Goal: Navigation & Orientation: Find specific page/section

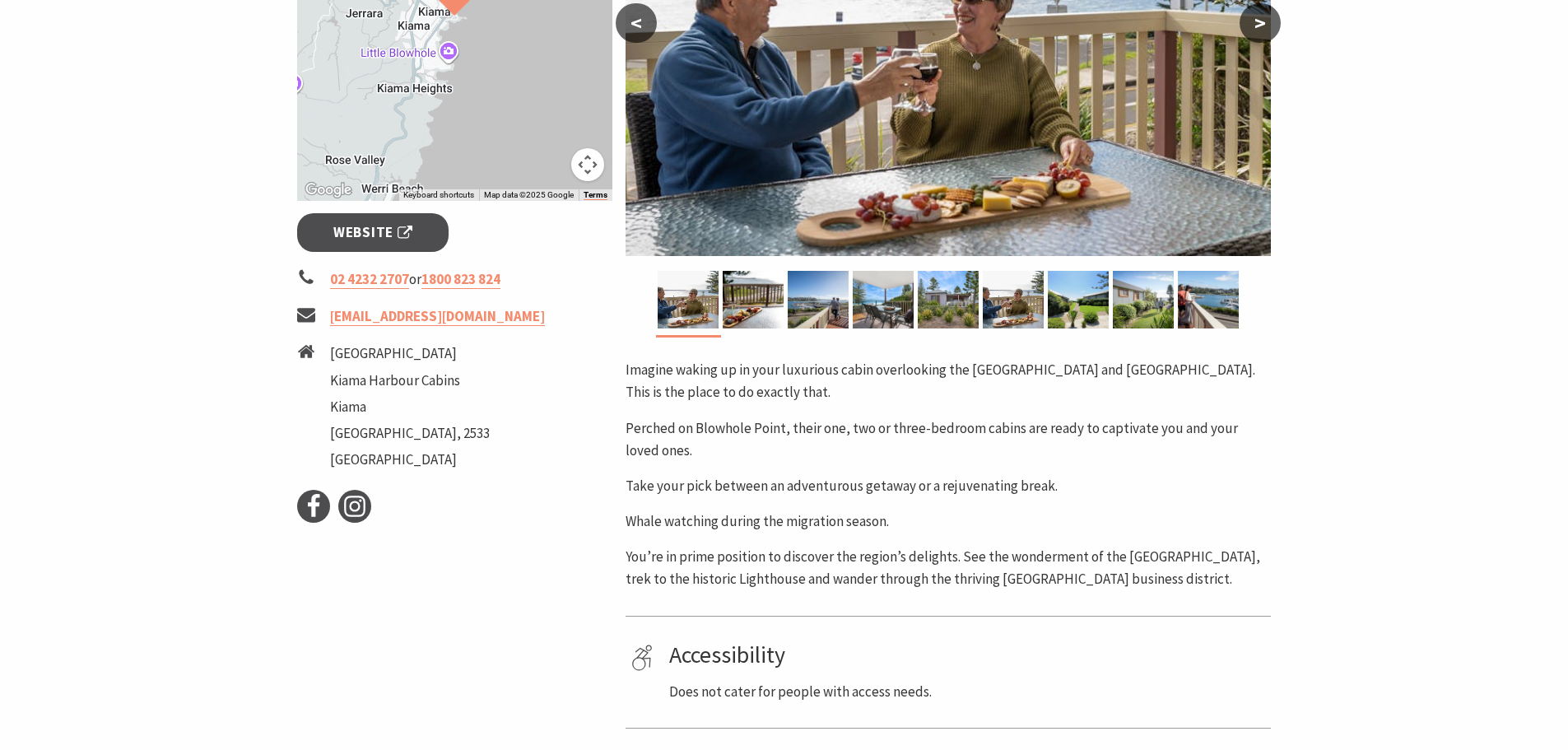
scroll to position [494, 0]
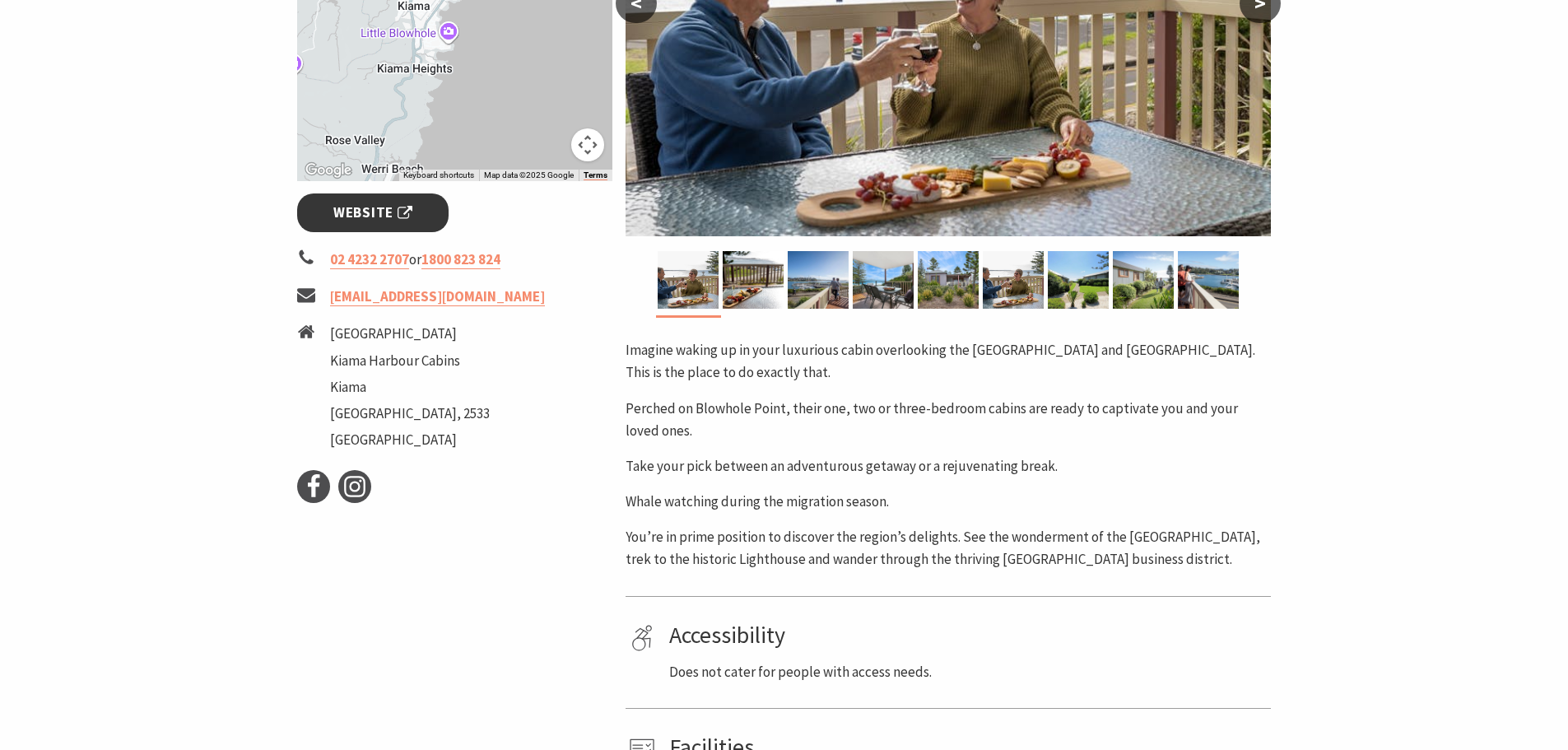
click at [404, 216] on span "Website" at bounding box center [372, 212] width 79 height 22
click at [761, 287] on img at bounding box center [753, 279] width 61 height 58
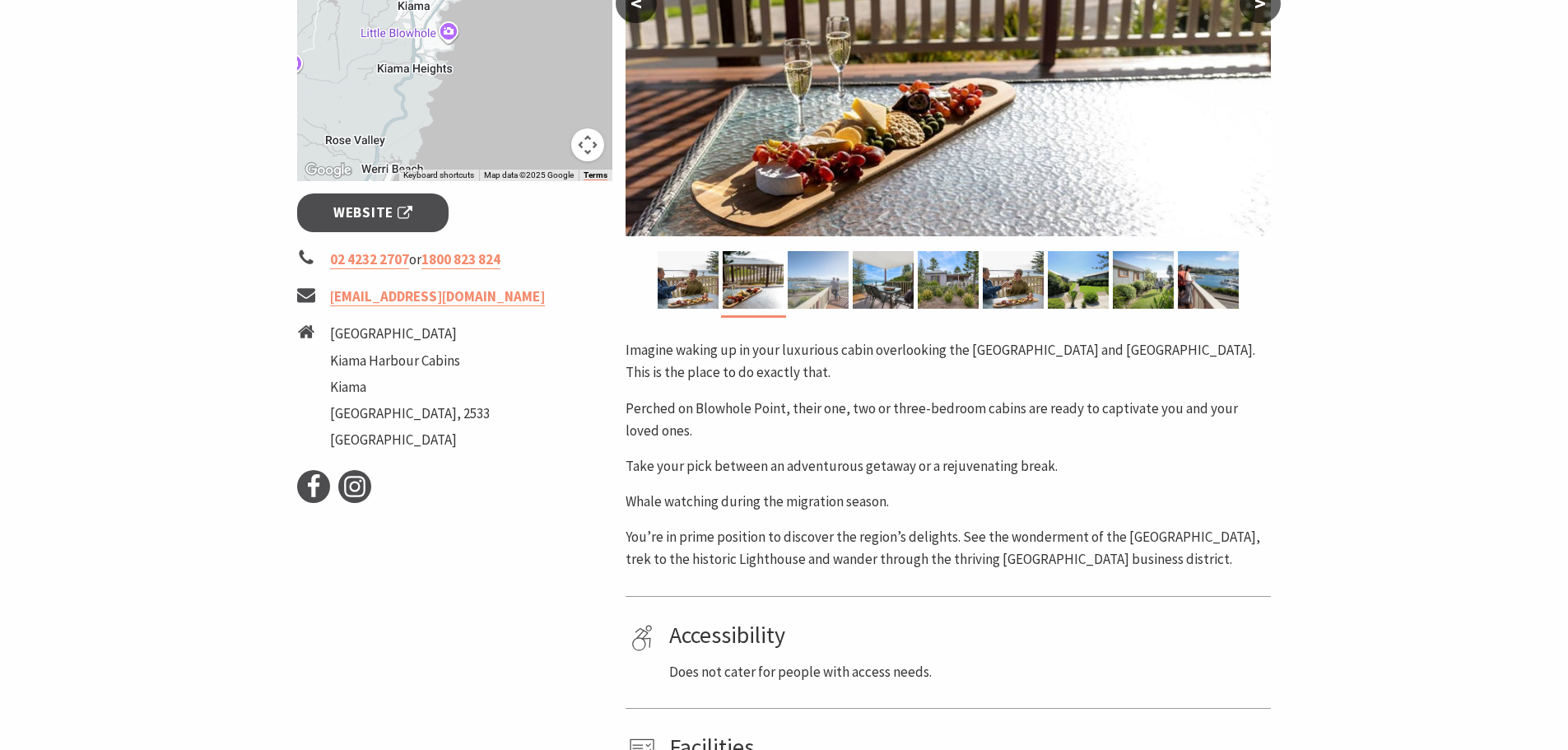
click at [829, 289] on img at bounding box center [818, 279] width 61 height 58
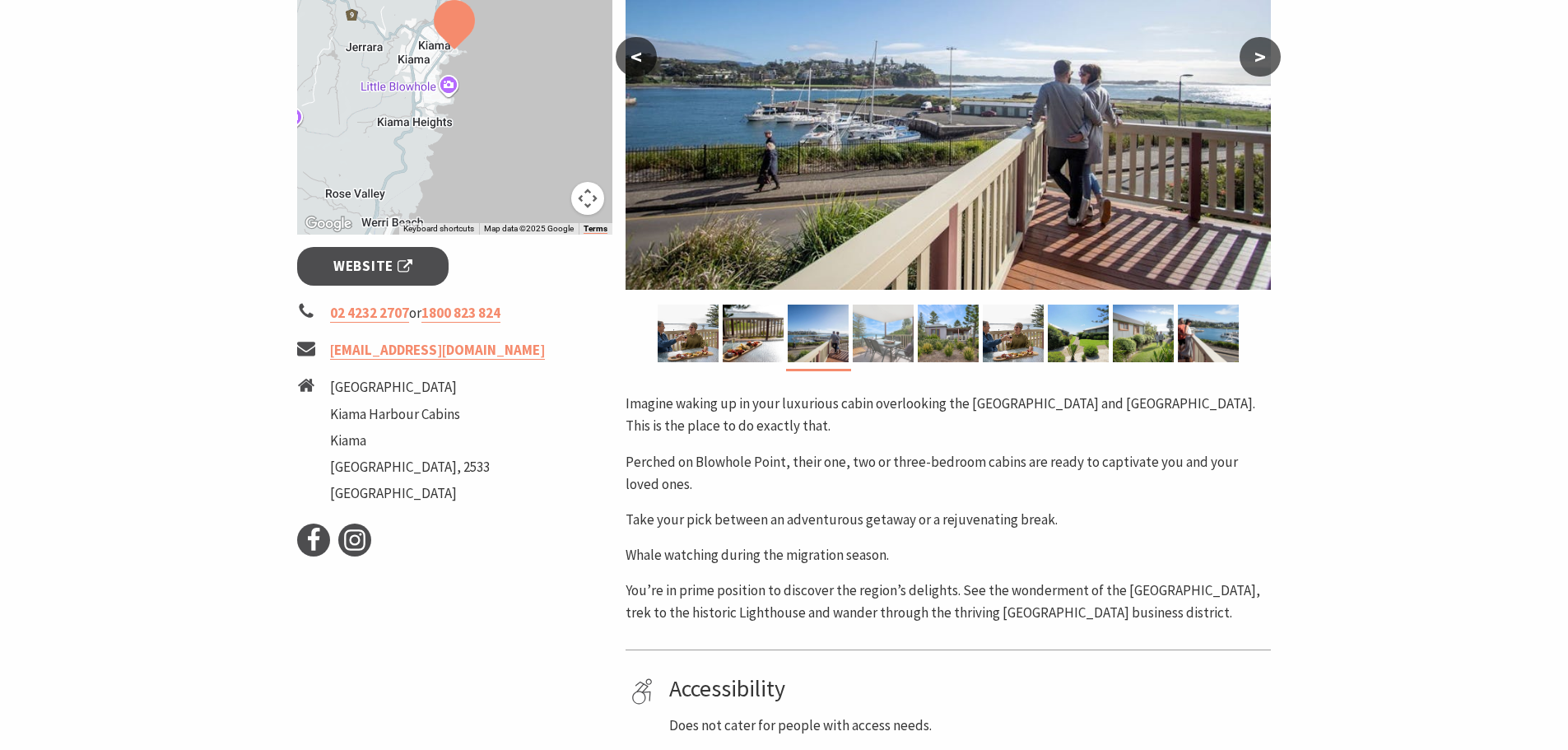
scroll to position [412, 0]
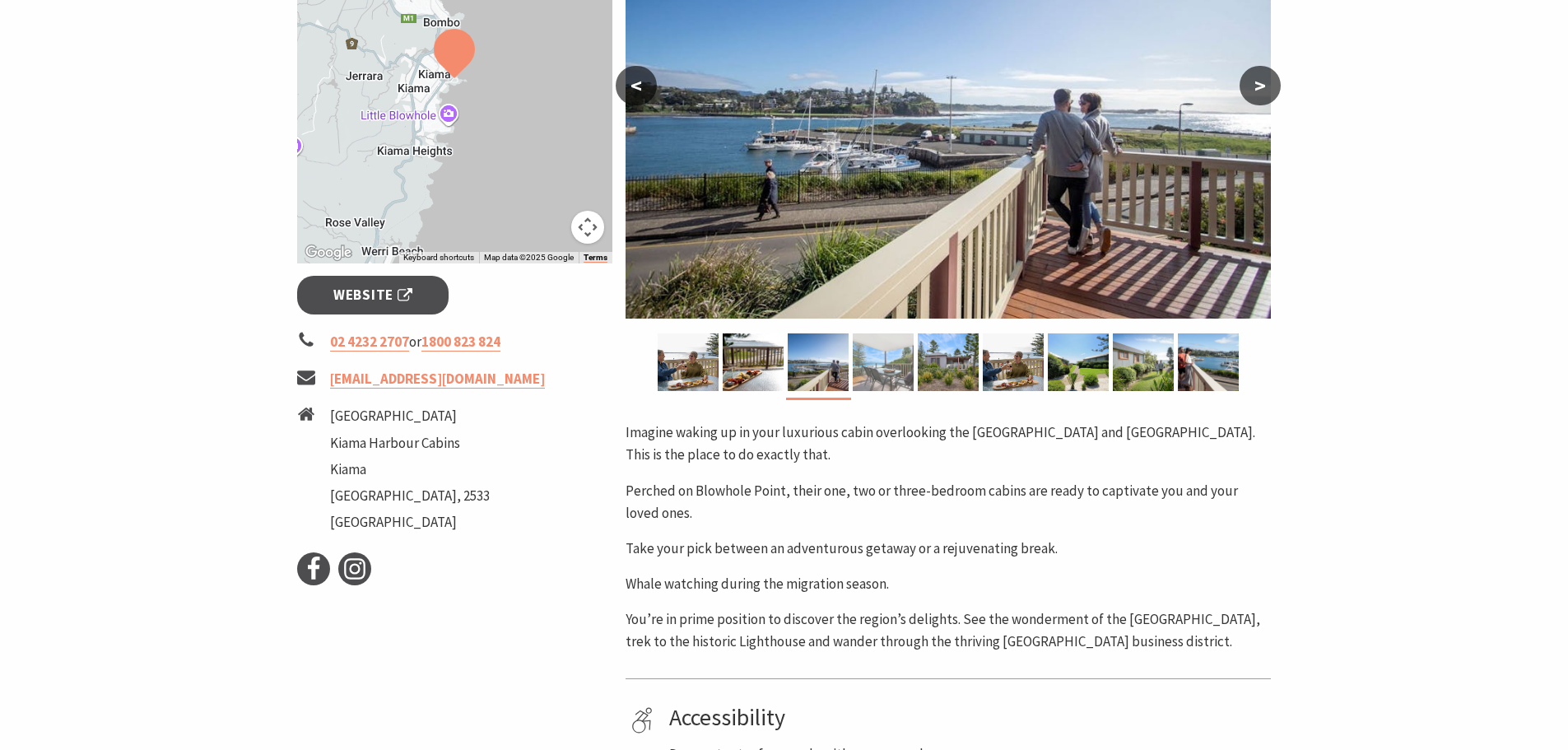
click at [878, 363] on img at bounding box center [883, 362] width 61 height 58
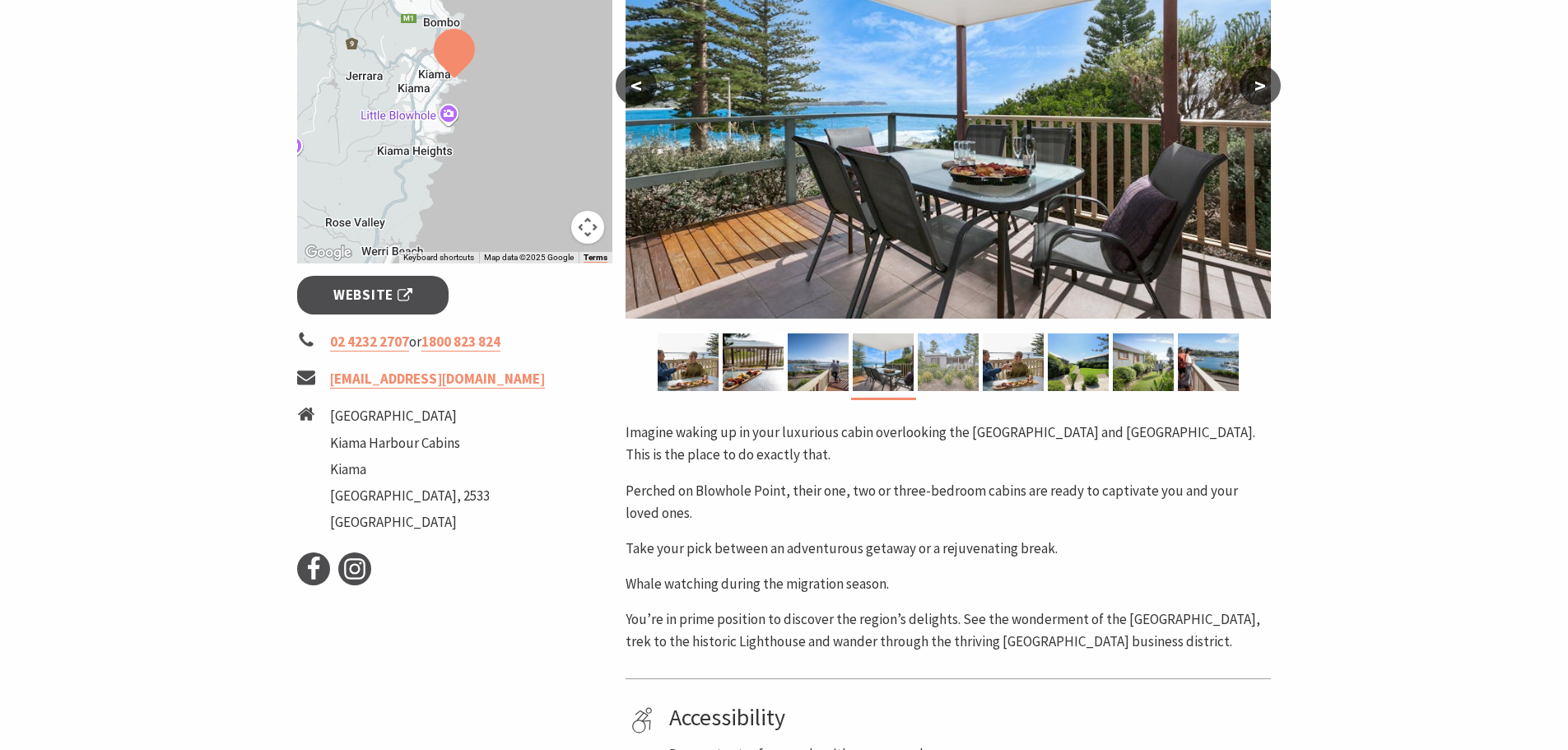
click at [931, 363] on img at bounding box center [948, 362] width 61 height 58
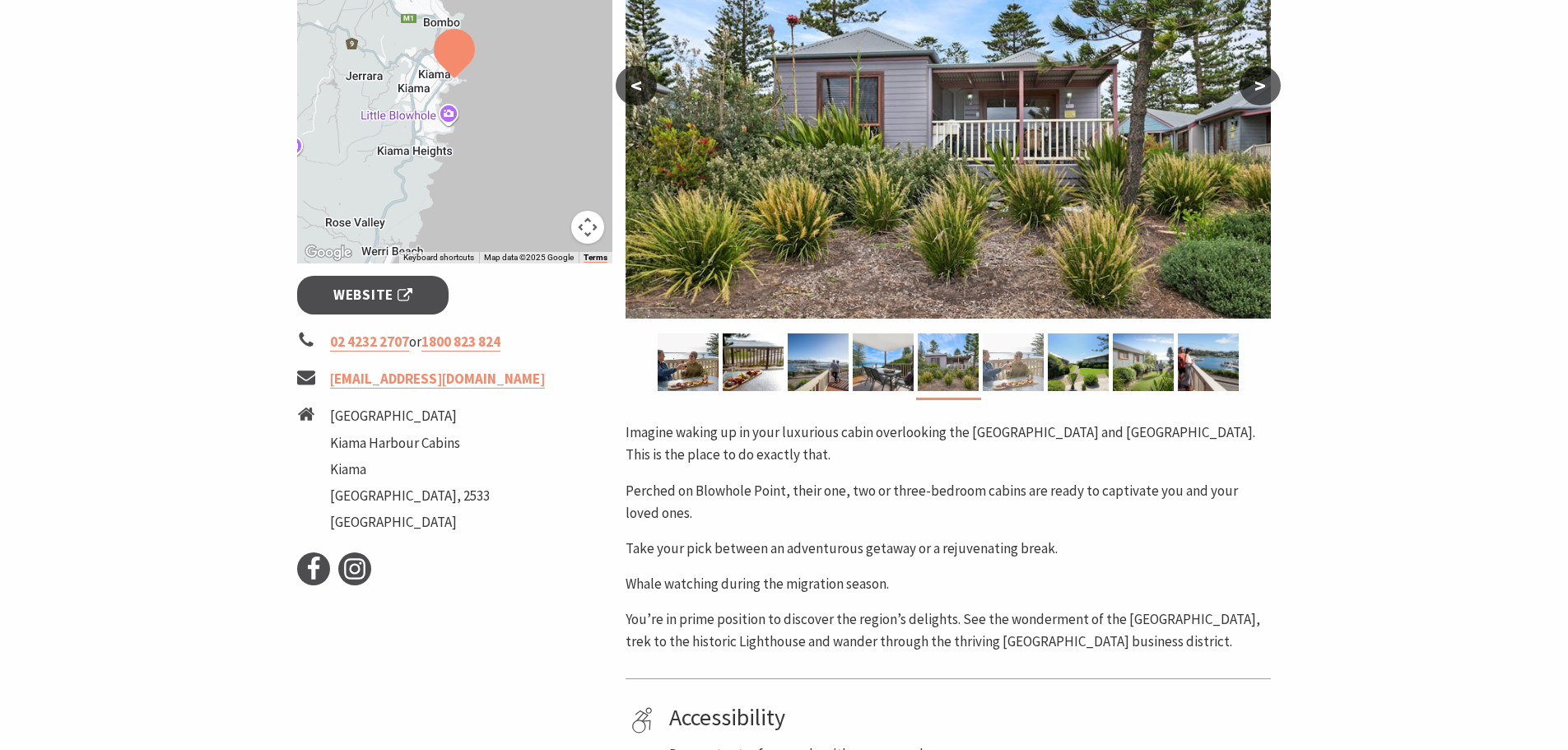
click at [992, 362] on img at bounding box center [1013, 362] width 61 height 58
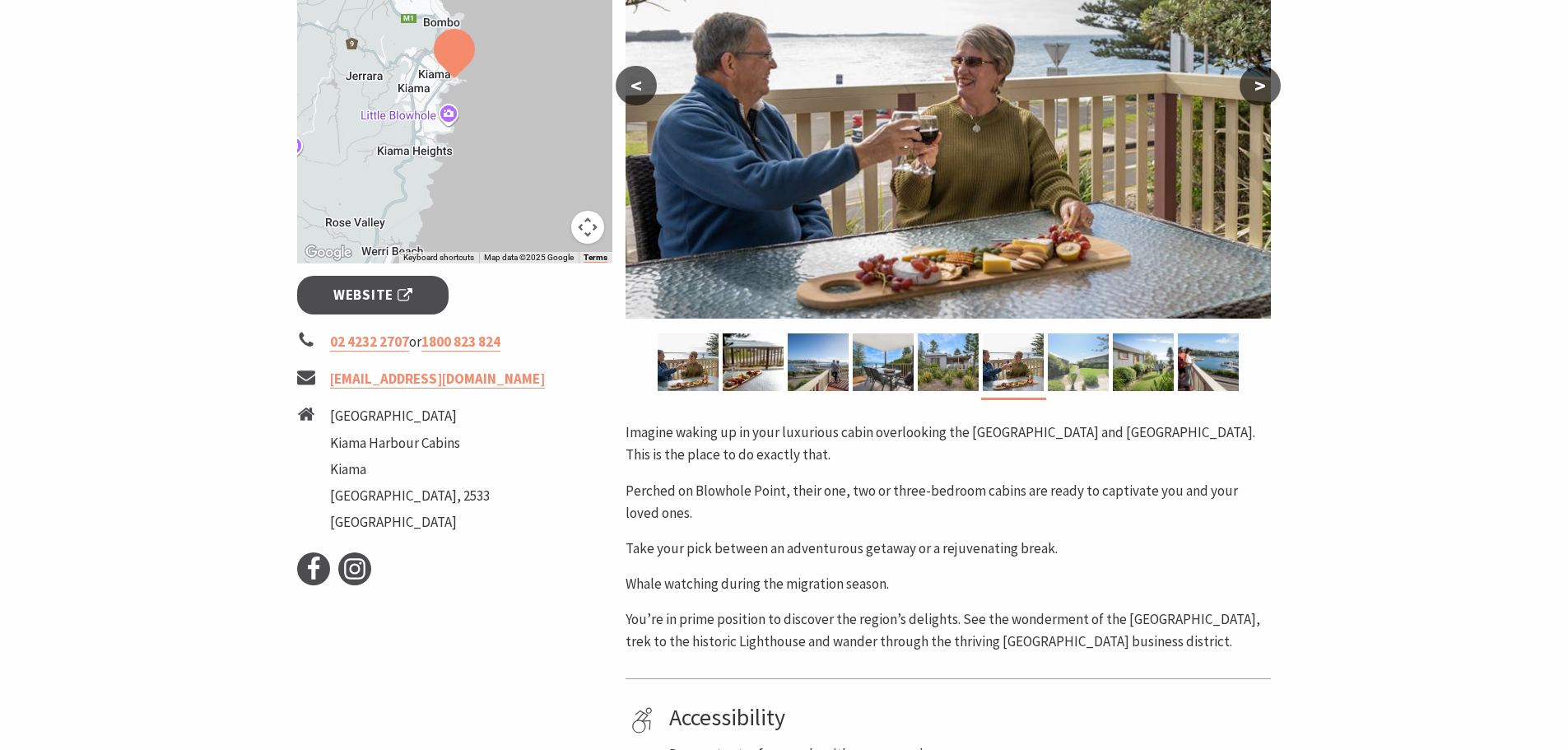
click at [1083, 363] on img at bounding box center [1078, 362] width 61 height 58
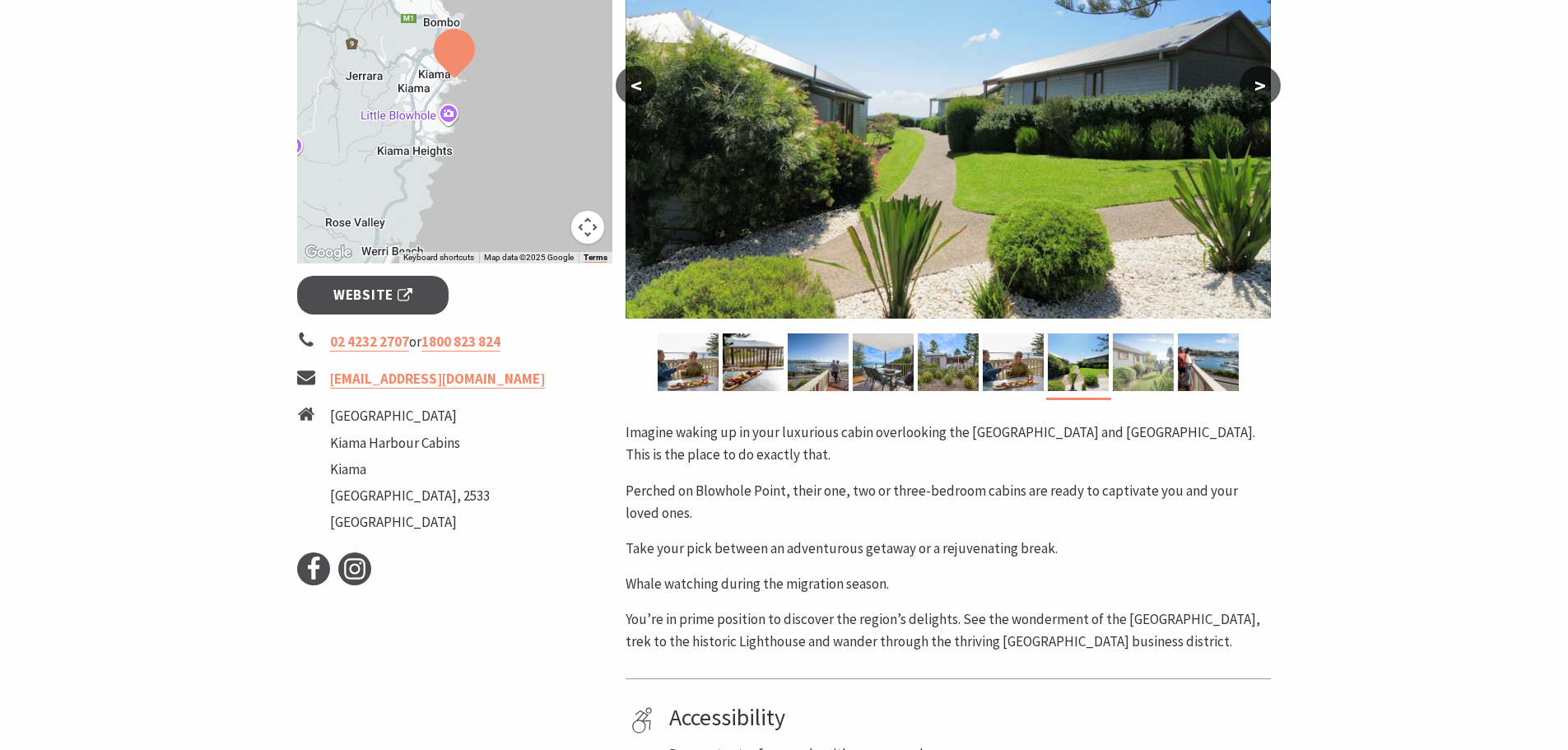
click at [1139, 367] on img at bounding box center [1143, 362] width 61 height 58
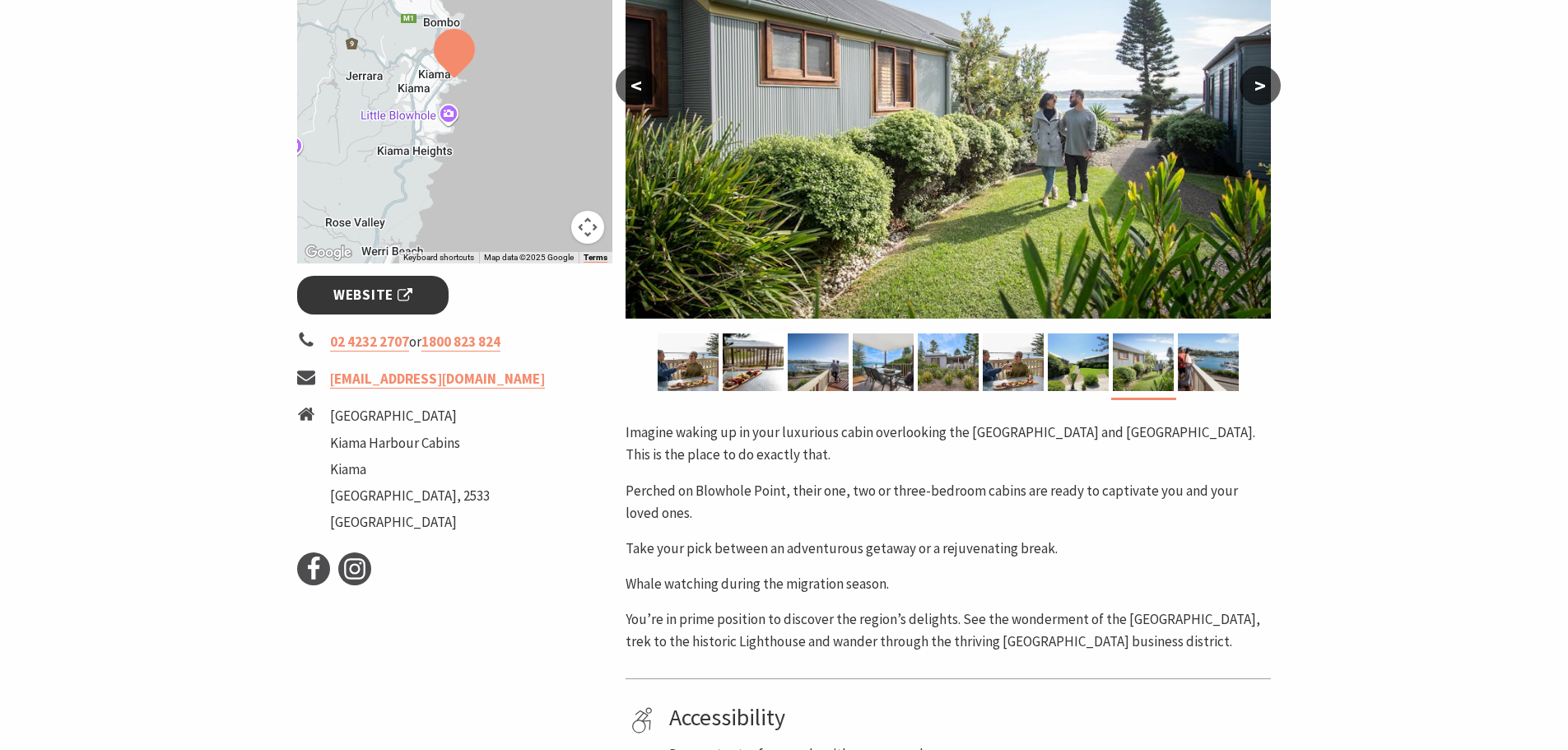
click at [388, 296] on span "Website" at bounding box center [372, 295] width 79 height 22
